Goal: Task Accomplishment & Management: Manage account settings

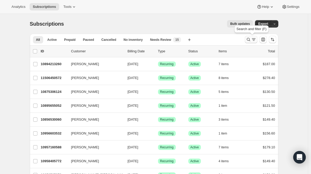
click at [256, 39] on icon "Search and filter results" at bounding box center [253, 39] width 5 height 5
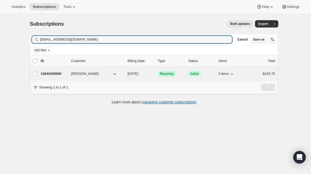
type input "Warriorswithin@outlook.com"
click at [61, 74] on p "10840309900" at bounding box center [54, 73] width 26 height 5
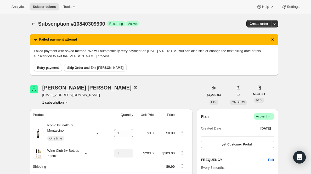
click at [53, 68] on span "Retry payment" at bounding box center [48, 68] width 22 height 4
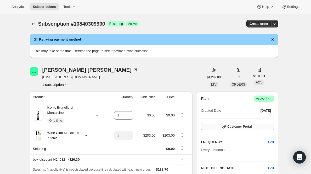
click at [241, 128] on span "Customer Portal" at bounding box center [240, 127] width 24 height 4
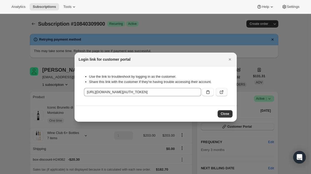
click at [222, 93] on icon ":rc8:" at bounding box center [221, 92] width 5 height 5
click at [231, 58] on icon "Close" at bounding box center [230, 59] width 5 height 5
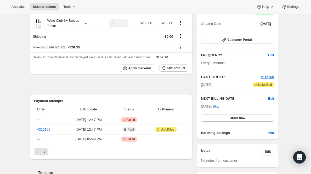
scroll to position [56, 0]
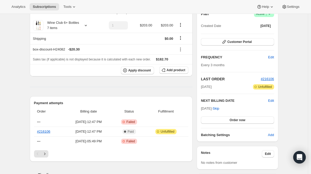
click at [268, 75] on div "Plan Success Active | Created Date Apr 22, 2024 Customer Portal FREQUENCY Edit …" at bounding box center [237, 74] width 73 height 127
click at [268, 80] on span "#216106" at bounding box center [267, 79] width 13 height 4
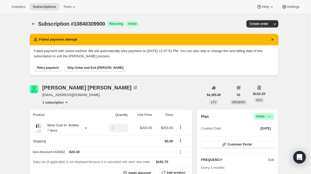
click at [91, 67] on span "Skip Order and Exit [PERSON_NAME]" at bounding box center [95, 68] width 56 height 4
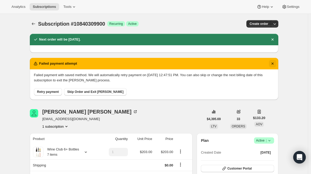
click at [273, 63] on icon "Dismiss notification" at bounding box center [273, 64] width 2 height 2
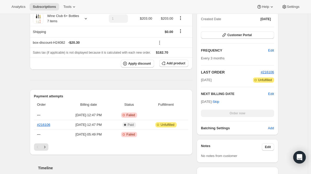
scroll to position [87, 0]
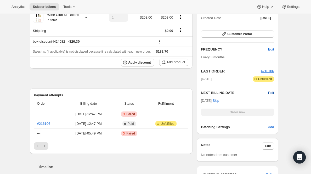
click at [273, 91] on span "Edit" at bounding box center [271, 92] width 6 height 5
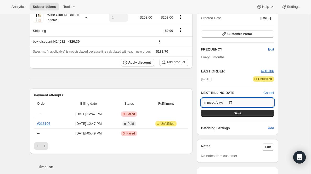
click at [234, 101] on input "[DATE]" at bounding box center [237, 102] width 73 height 9
type input "[DATE]"
click at [226, 115] on button "Save" at bounding box center [237, 113] width 73 height 7
